Goal: Find contact information: Find contact information

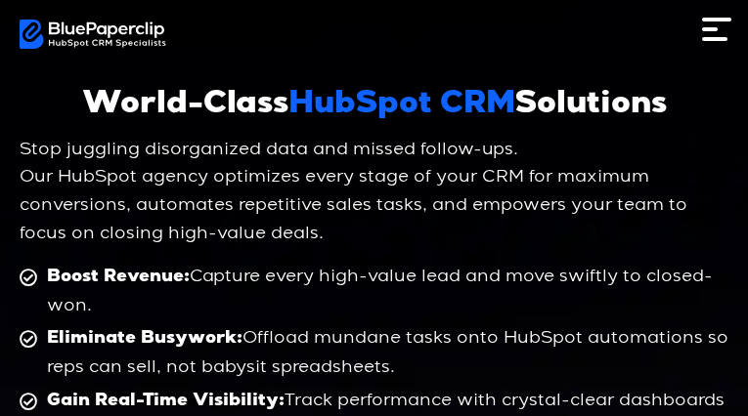
type input "**********"
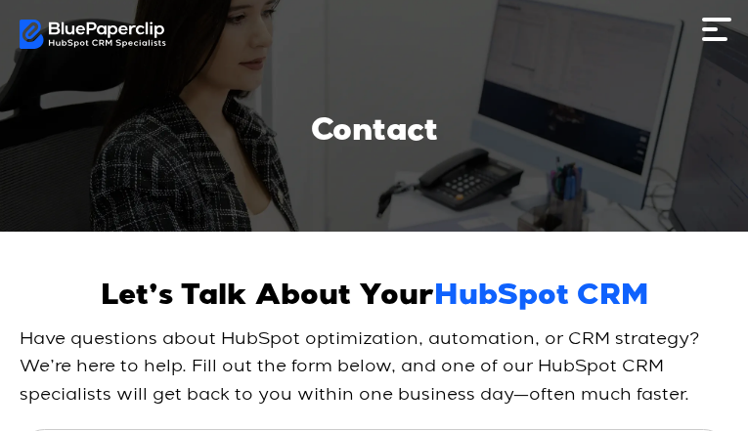
type input "**********"
select select "**********"
